Goal: Navigation & Orientation: Find specific page/section

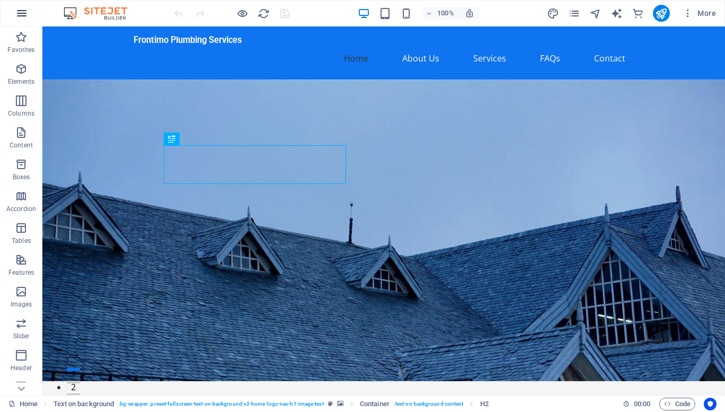
click at [21, 17] on icon "button" at bounding box center [21, 13] width 13 height 13
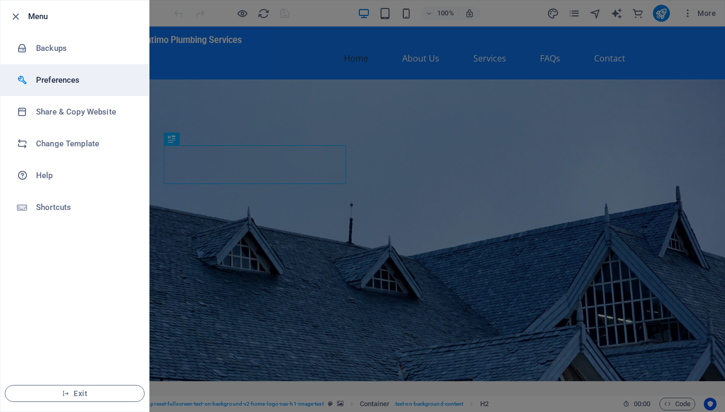
click at [52, 77] on h6 "Preferences" at bounding box center [85, 80] width 98 height 13
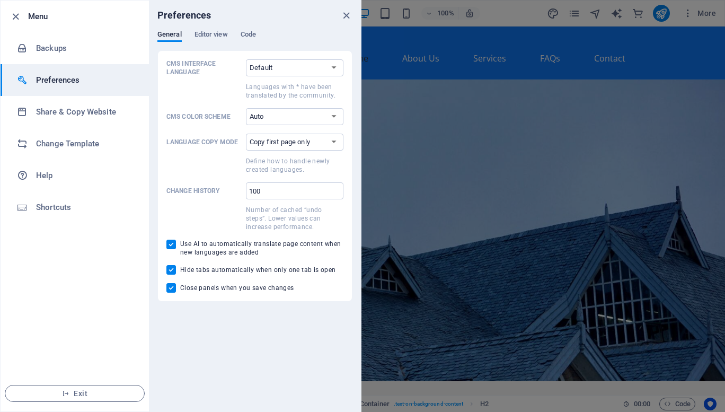
click at [211, 30] on div "Preferences" at bounding box center [255, 16] width 212 height 30
click at [206, 37] on span "Editor view" at bounding box center [210, 35] width 33 height 15
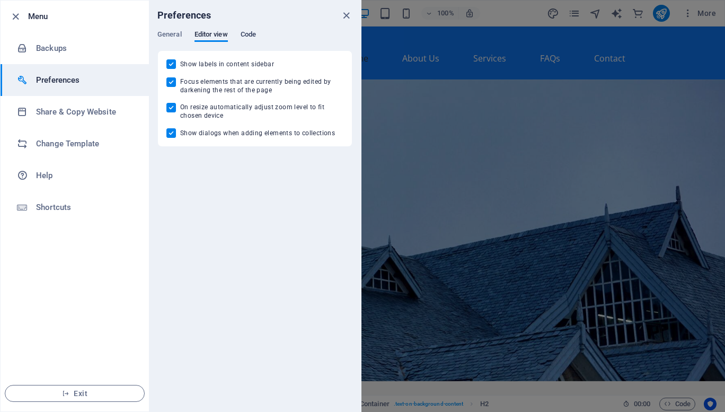
click at [249, 35] on span "Code" at bounding box center [247, 35] width 15 height 15
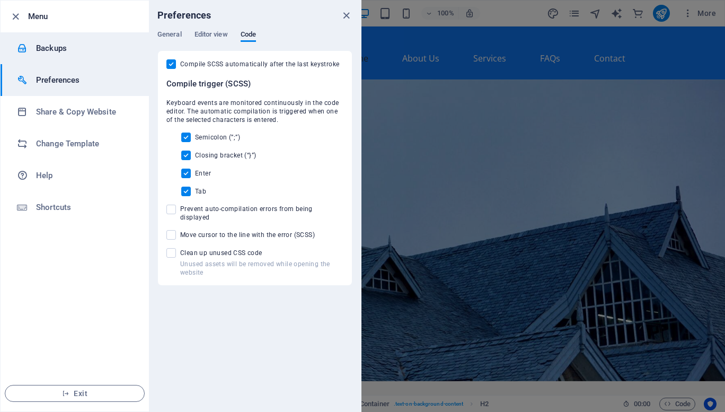
click at [55, 48] on h6 "Backups" at bounding box center [85, 48] width 98 height 13
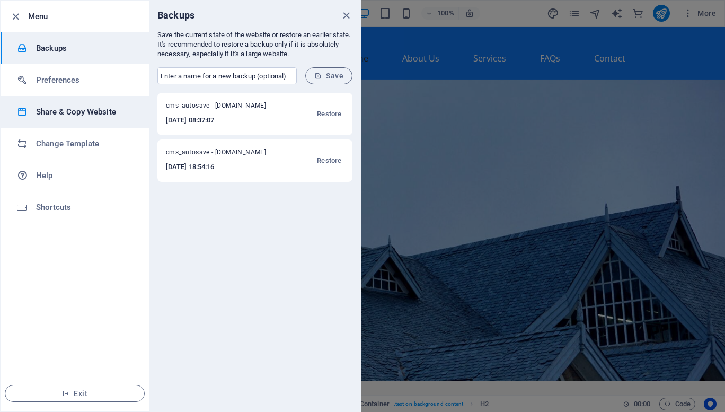
click at [50, 117] on h6 "Share & Copy Website" at bounding box center [85, 111] width 98 height 13
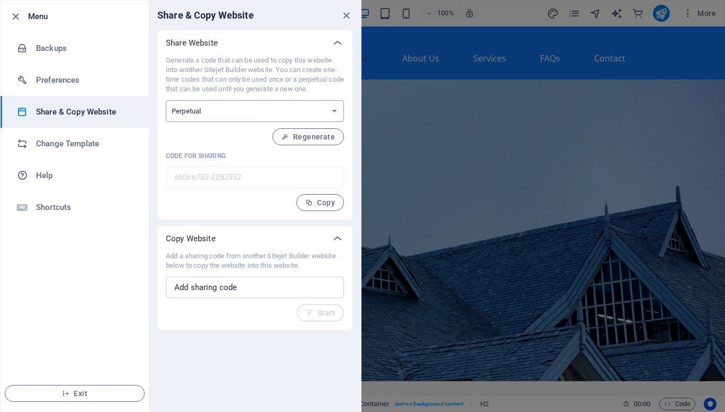
click at [186, 107] on select "One-time Perpetual" at bounding box center [255, 111] width 178 height 22
click at [233, 278] on input "text" at bounding box center [255, 286] width 178 height 21
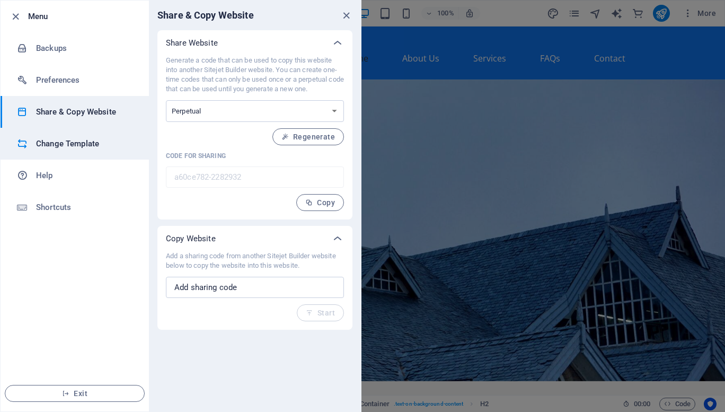
click at [85, 141] on h6 "Change Template" at bounding box center [85, 143] width 98 height 13
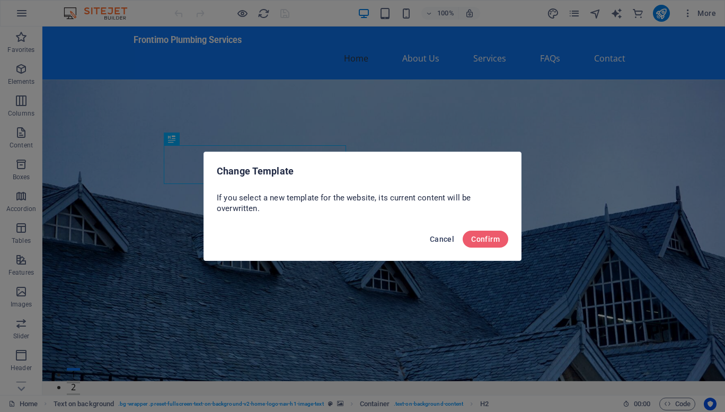
click at [441, 238] on span "Cancel" at bounding box center [442, 239] width 24 height 8
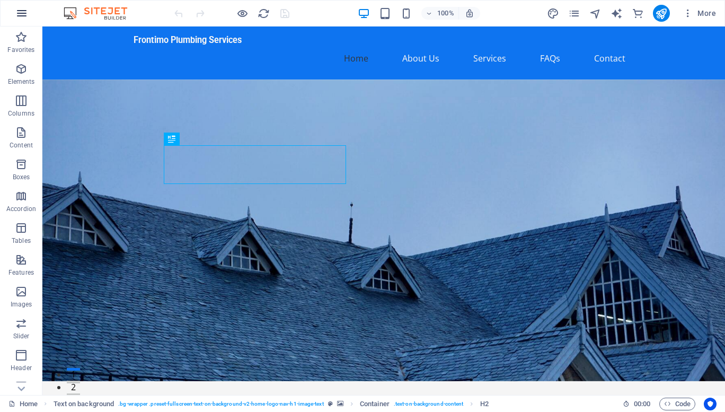
click at [23, 13] on icon "button" at bounding box center [21, 13] width 13 height 13
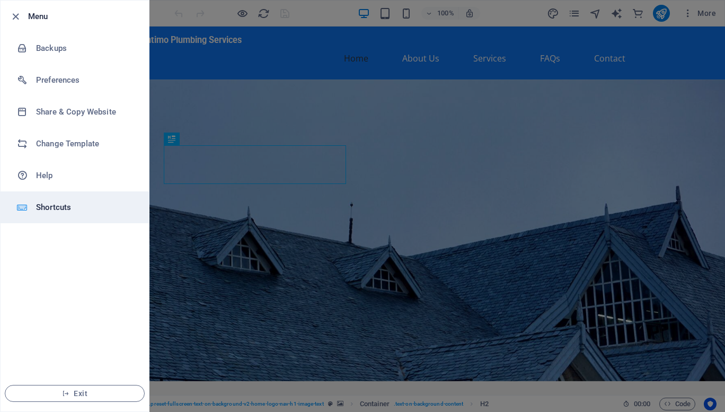
click at [48, 210] on h6 "Shortcuts" at bounding box center [85, 207] width 98 height 13
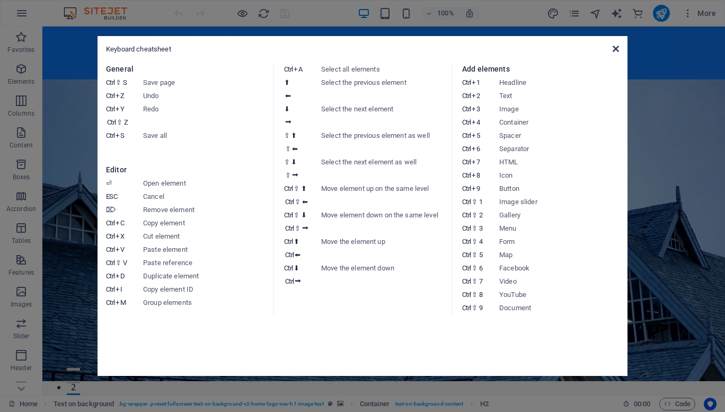
click at [614, 52] on icon at bounding box center [615, 48] width 6 height 8
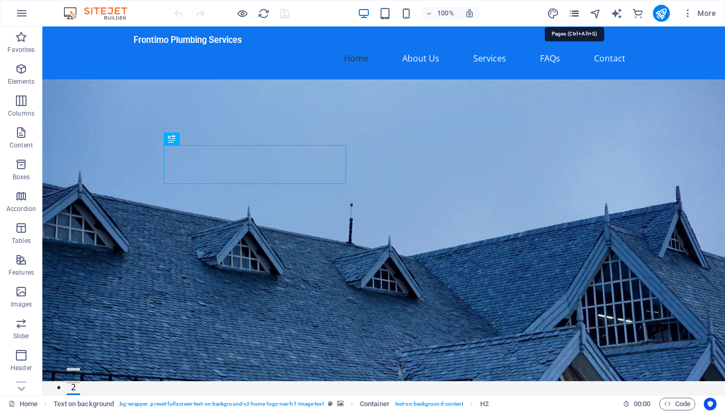
click at [574, 13] on icon "pages" at bounding box center [574, 13] width 12 height 12
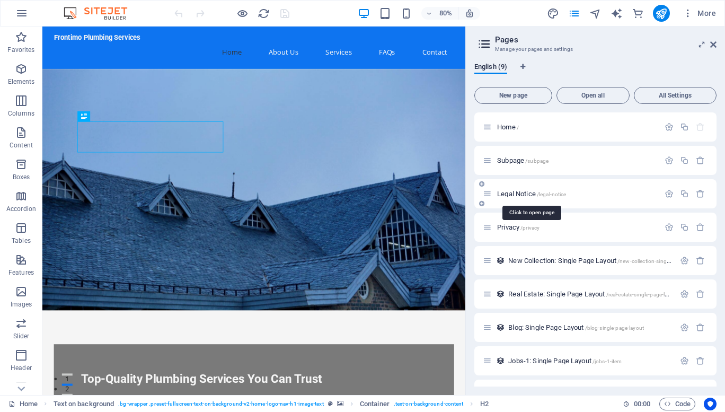
click at [522, 195] on span "Legal Notice /legal-notice" at bounding box center [531, 194] width 69 height 8
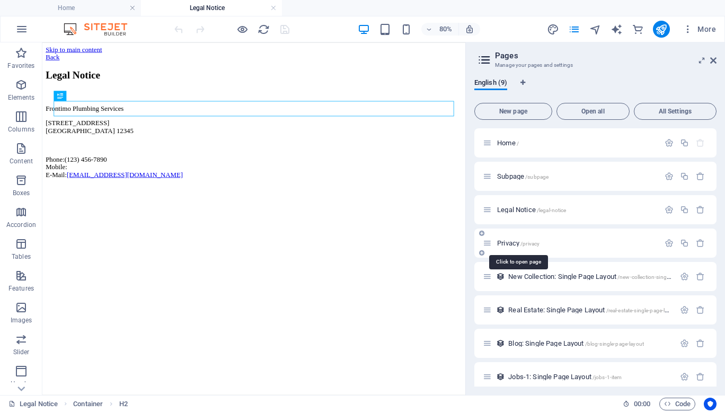
click at [516, 240] on span "Privacy /privacy" at bounding box center [518, 243] width 42 height 8
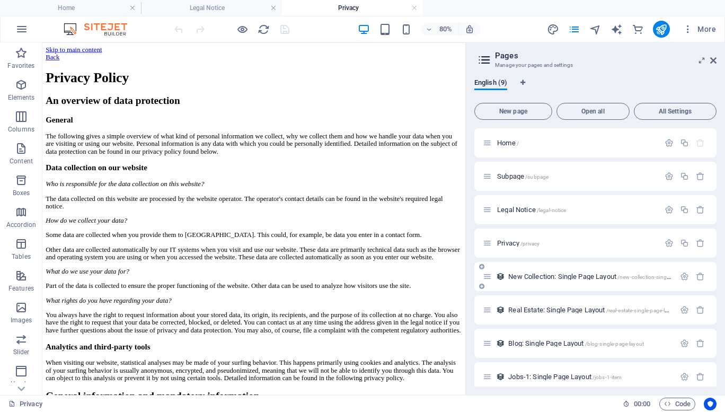
click at [582, 277] on span "New Collection: Single Page Layout /new-collection-single-page-layout" at bounding box center [604, 276] width 192 height 8
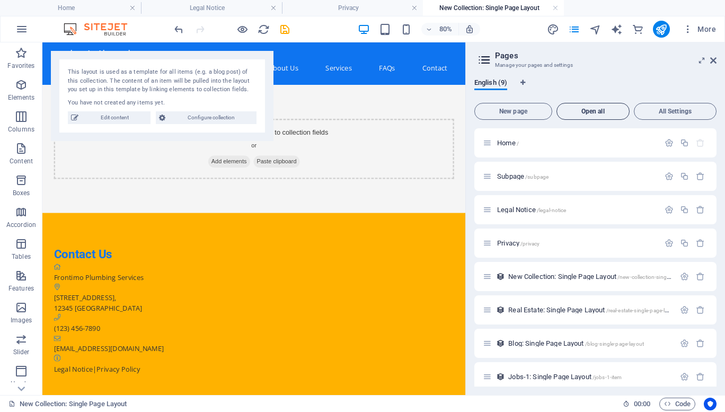
click at [590, 112] on span "Open all" at bounding box center [593, 111] width 64 height 6
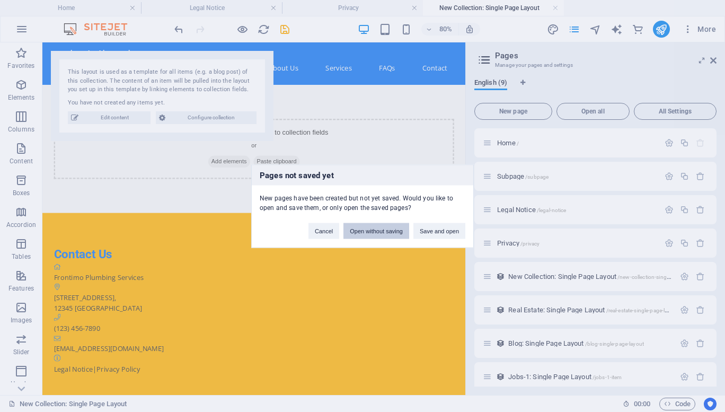
click at [377, 233] on button "Open without saving" at bounding box center [376, 230] width 66 height 16
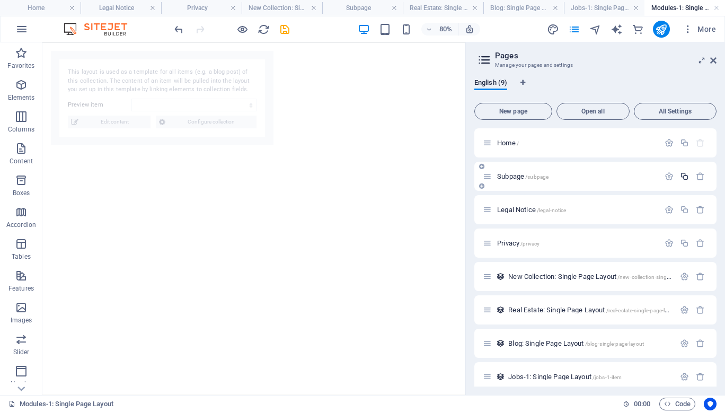
select select "68dffd29cfa5831d6e0bd2f8"
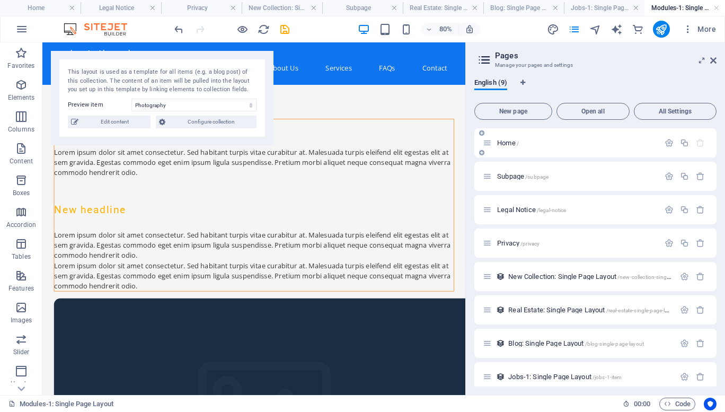
click at [515, 139] on div "Home /" at bounding box center [571, 143] width 176 height 12
drag, startPoint x: 506, startPoint y: 148, endPoint x: 505, endPoint y: 140, distance: 7.5
click at [505, 140] on div "Home /" at bounding box center [571, 143] width 176 height 12
click at [505, 140] on span "Home /" at bounding box center [508, 143] width 22 height 8
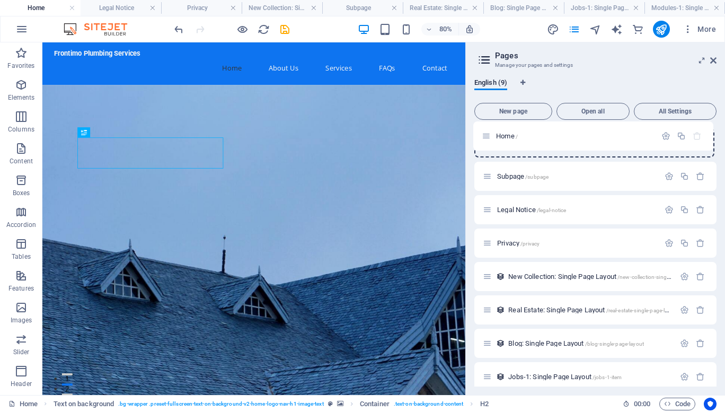
click at [487, 140] on div "Home / Subpage /subpage Legal Notice /legal-notice Privacy /privacy New Collect…" at bounding box center [595, 276] width 242 height 296
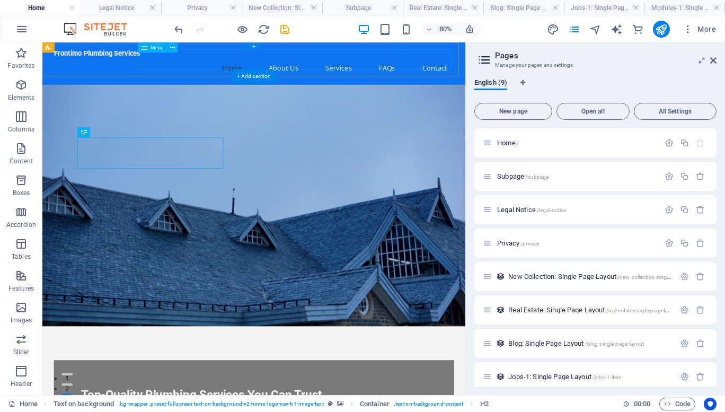
click at [526, 63] on nav "Home About Us Services FAQs Contact" at bounding box center [307, 73] width 500 height 25
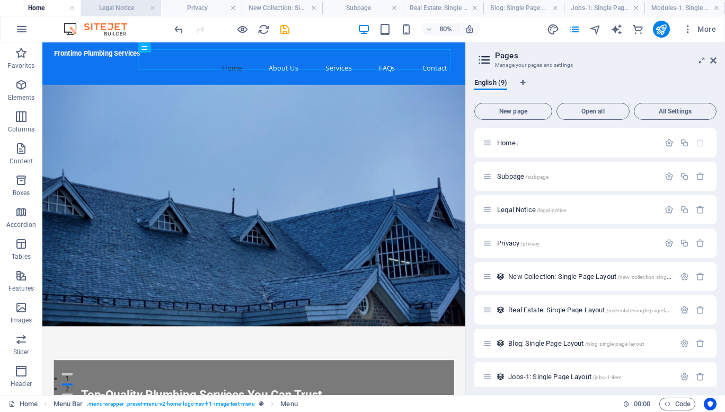
click at [122, 7] on h4 "Legal Notice" at bounding box center [121, 8] width 81 height 12
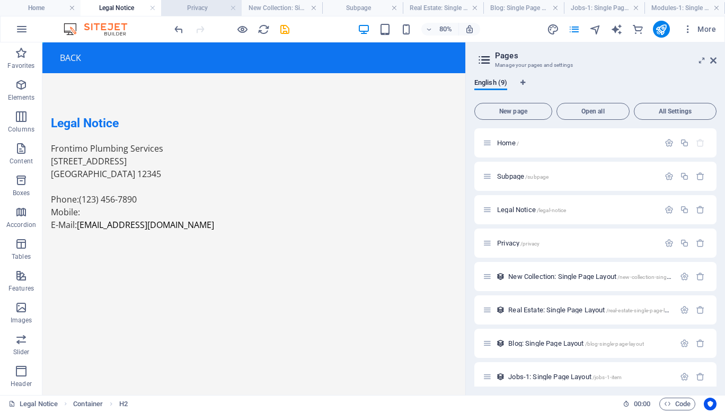
click at [201, 11] on h4 "Privacy" at bounding box center [201, 8] width 81 height 12
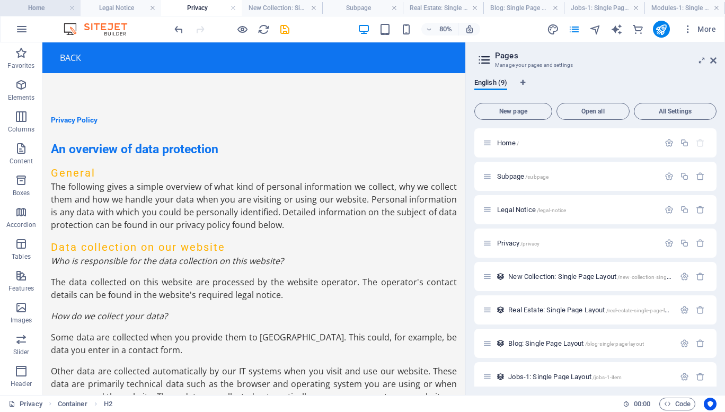
click at [41, 10] on h4 "Home" at bounding box center [40, 8] width 81 height 12
